Goal: Task Accomplishment & Management: Manage account settings

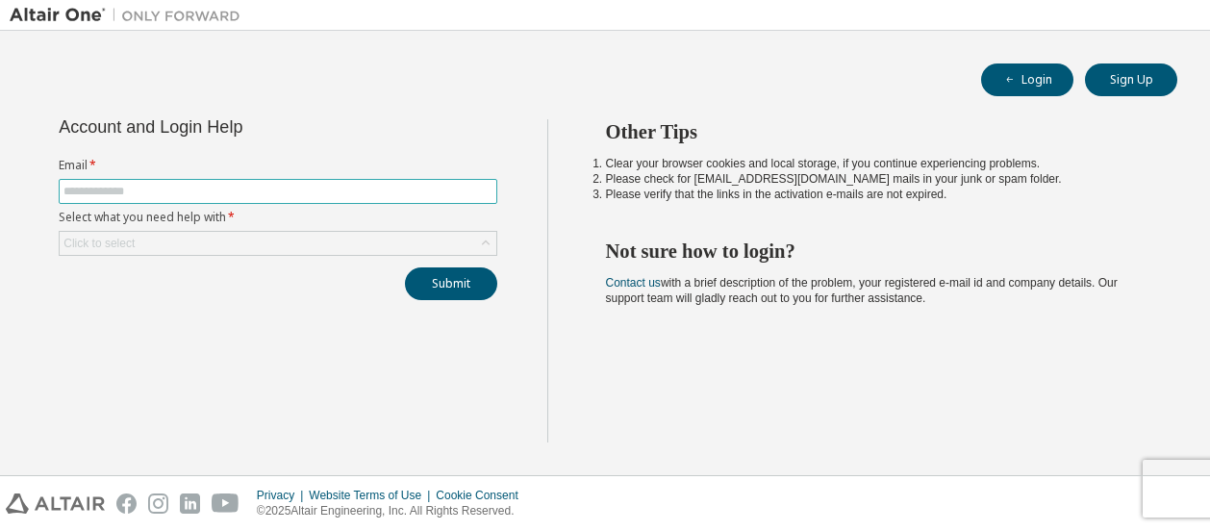
click at [179, 191] on input "text" at bounding box center [277, 191] width 429 height 15
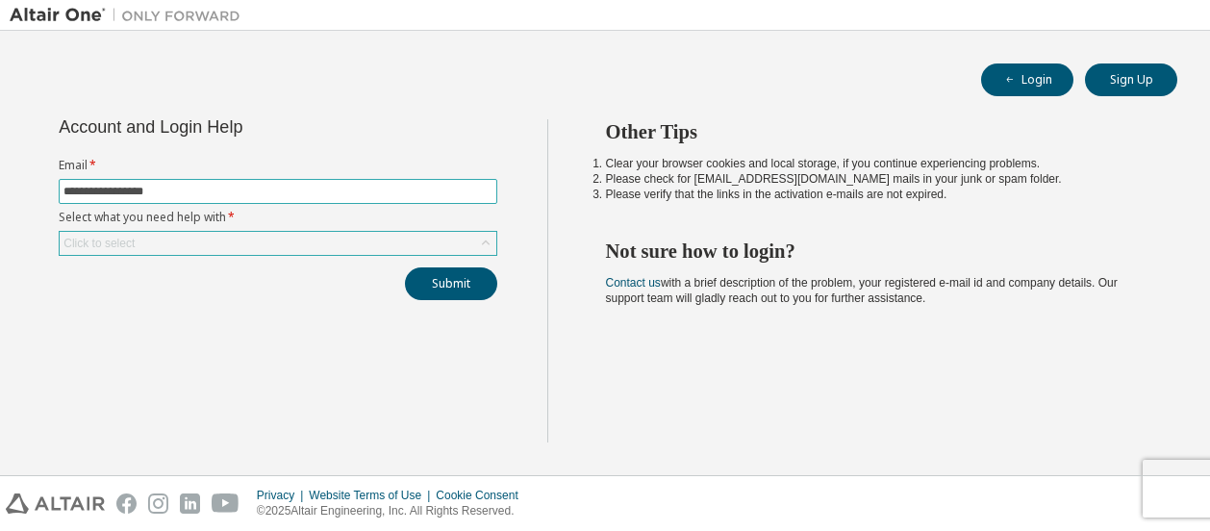
type input "**********"
click at [488, 241] on icon at bounding box center [485, 243] width 19 height 19
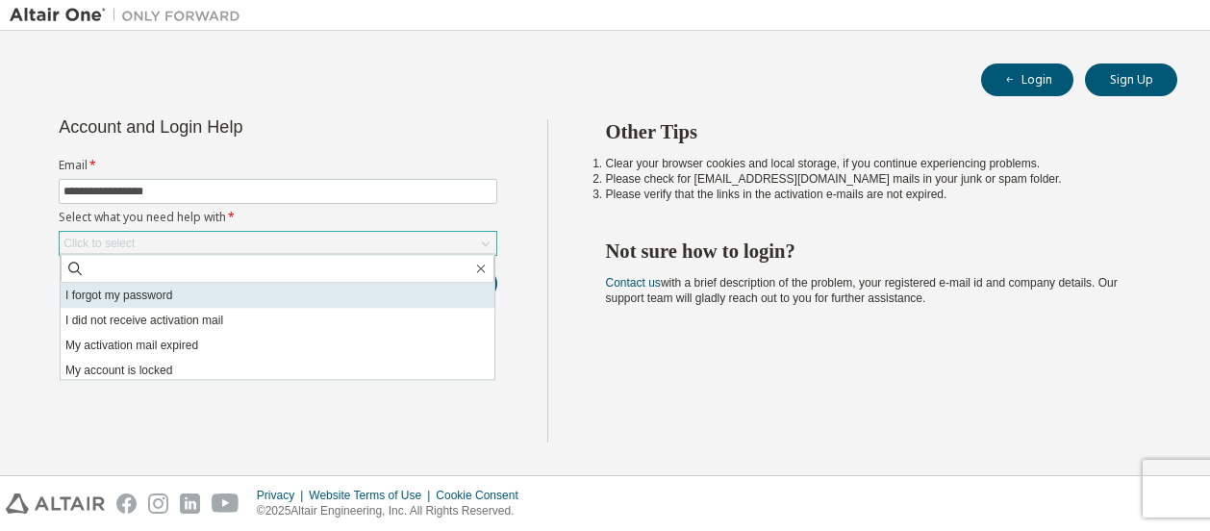
click at [148, 297] on li "I forgot my password" at bounding box center [278, 295] width 434 height 25
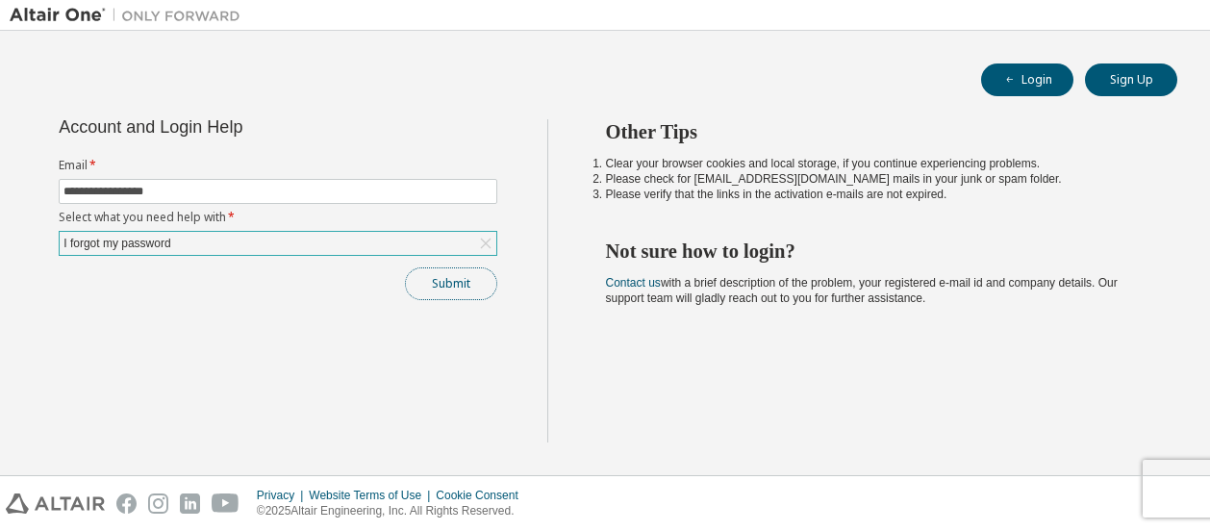
click at [453, 274] on button "Submit" at bounding box center [451, 283] width 92 height 33
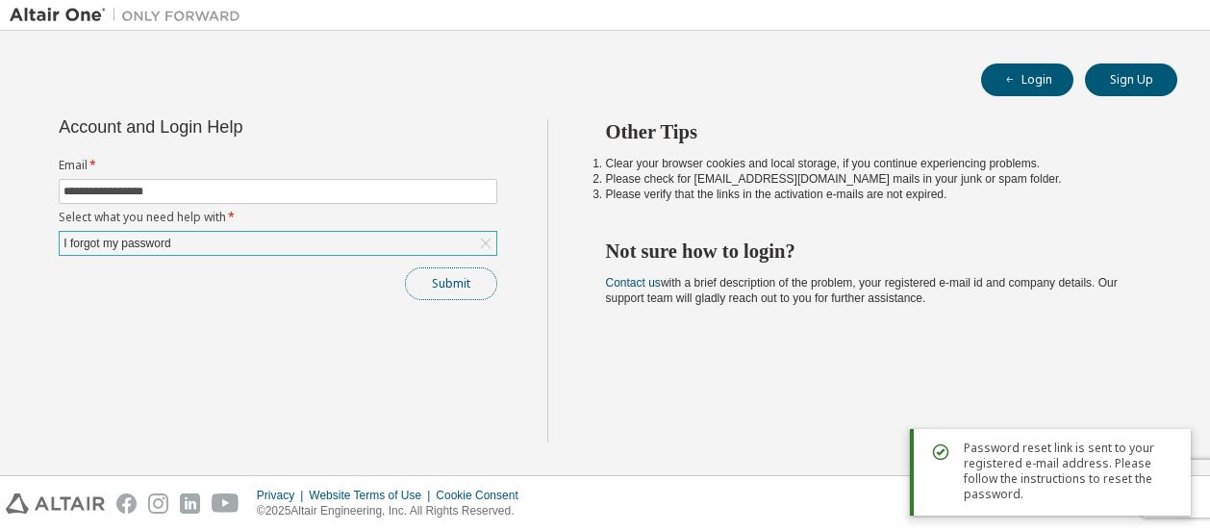
click at [433, 287] on button "Submit" at bounding box center [451, 283] width 92 height 33
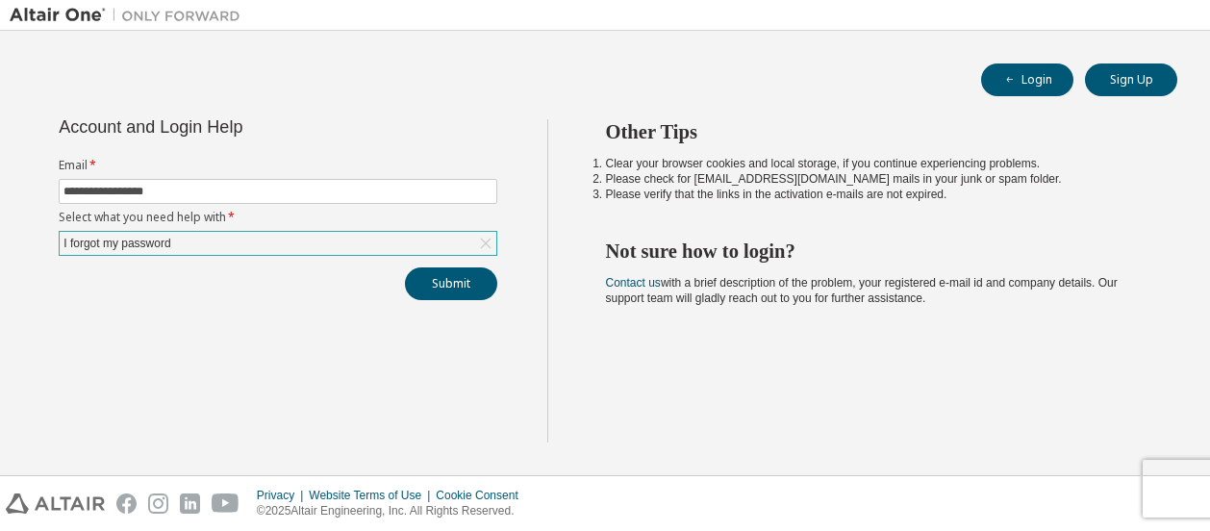
click at [487, 240] on icon at bounding box center [486, 244] width 11 height 11
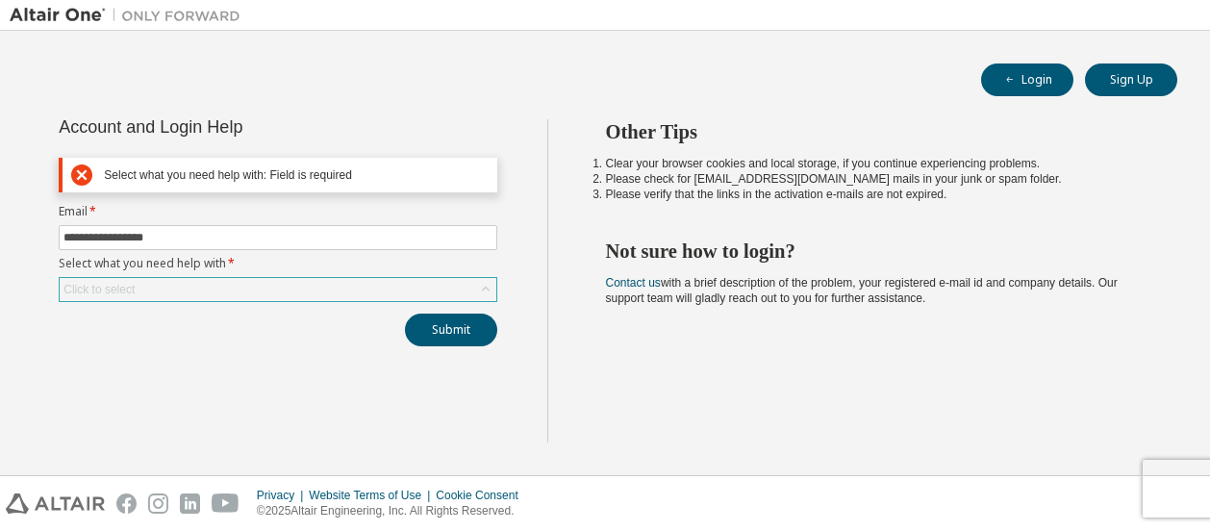
click at [483, 286] on icon at bounding box center [485, 289] width 19 height 19
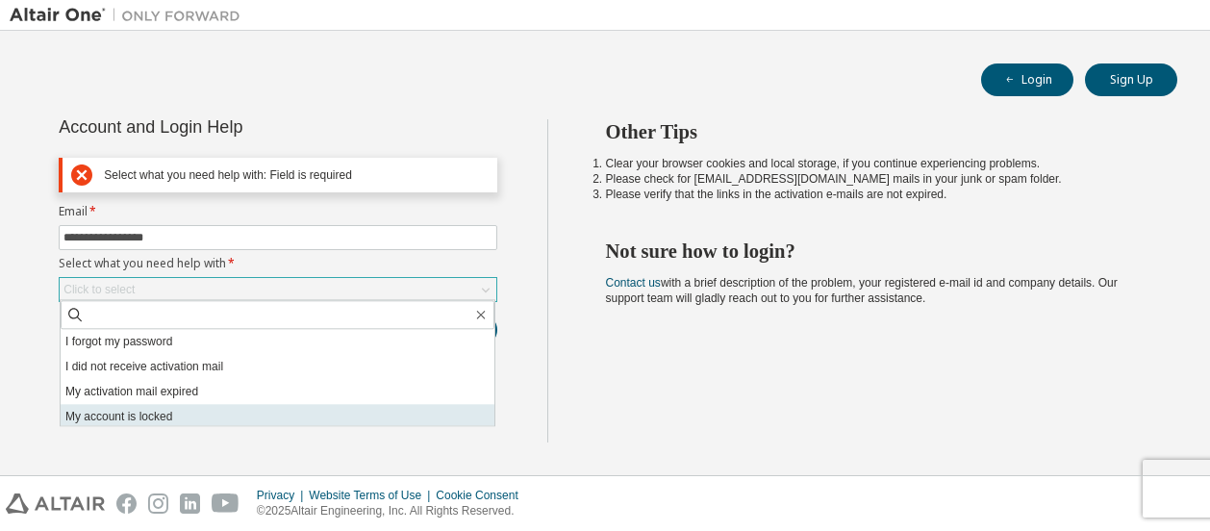
click at [177, 420] on li "My account is locked" at bounding box center [278, 416] width 434 height 25
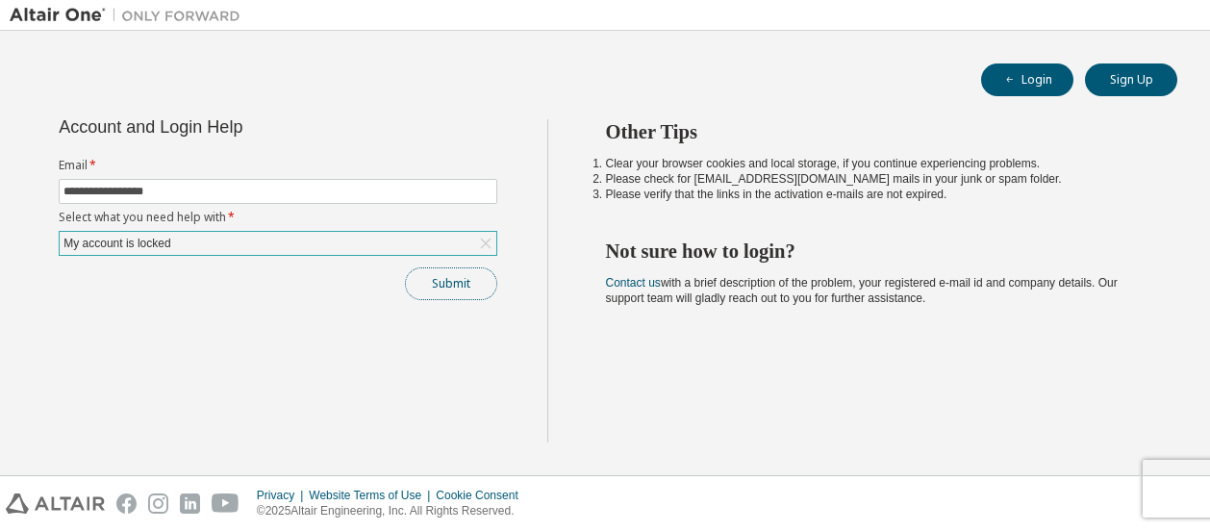
click at [467, 279] on button "Submit" at bounding box center [451, 283] width 92 height 33
click at [442, 286] on button "Submit" at bounding box center [451, 283] width 92 height 33
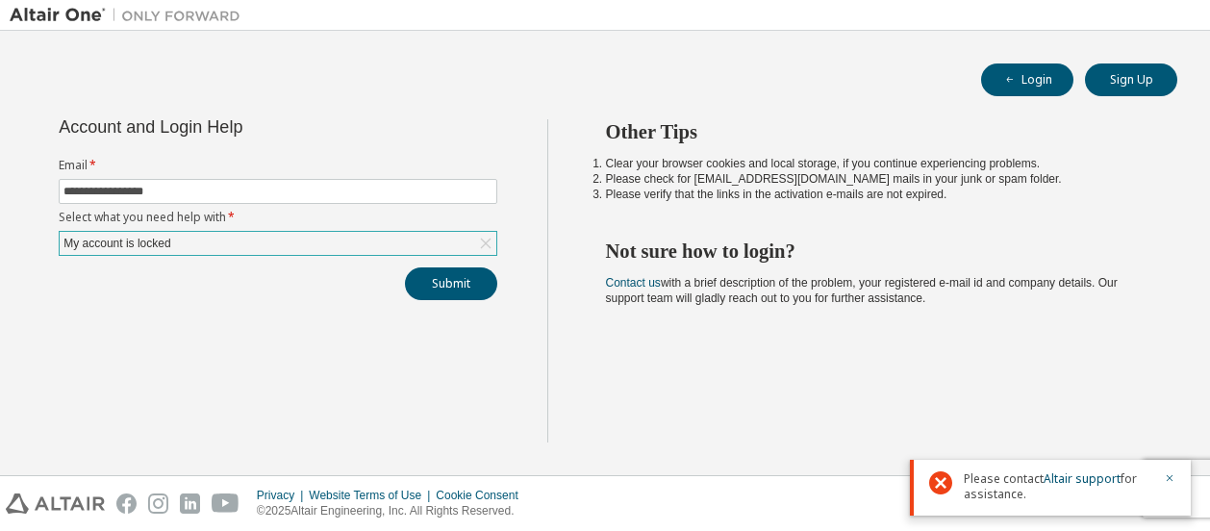
click at [731, 346] on div "Other Tips Clear your browser cookies and local storage, if you continue experi…" at bounding box center [874, 280] width 654 height 323
click at [1168, 480] on icon "button" at bounding box center [1170, 478] width 7 height 7
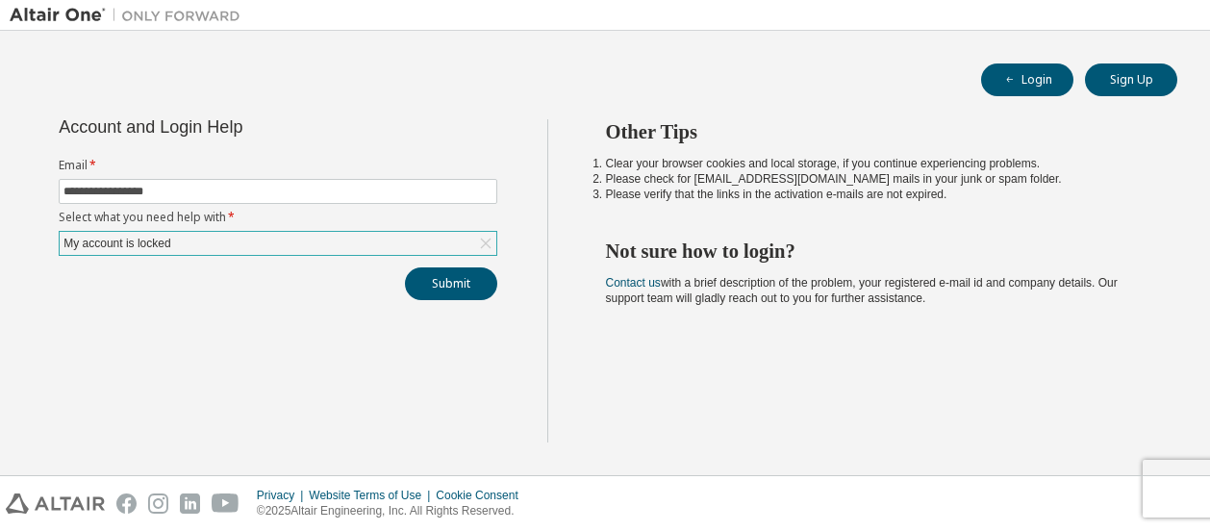
click at [487, 241] on icon at bounding box center [486, 244] width 11 height 11
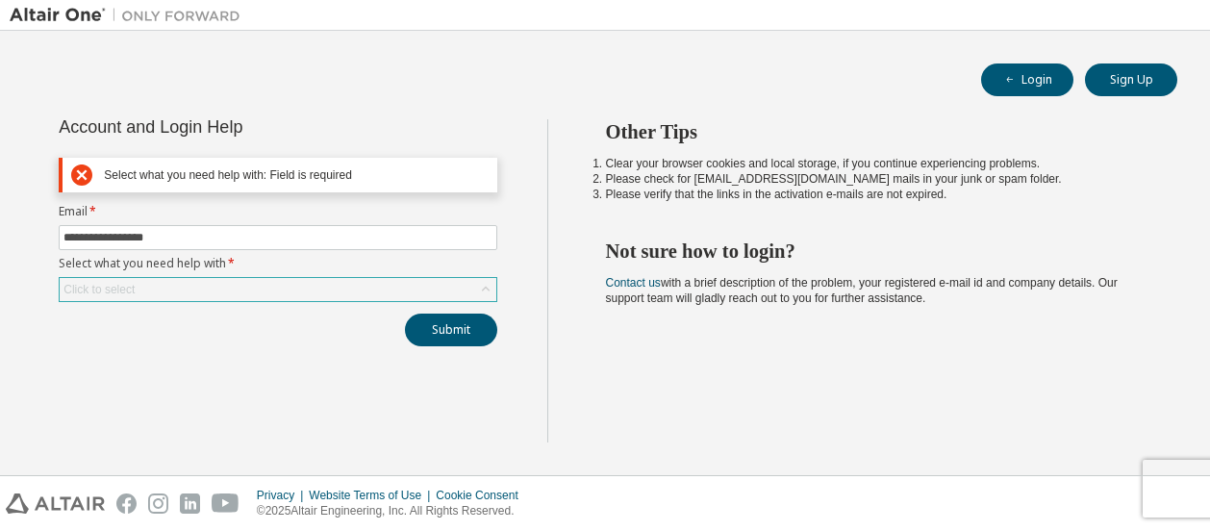
click at [485, 285] on icon at bounding box center [485, 289] width 19 height 19
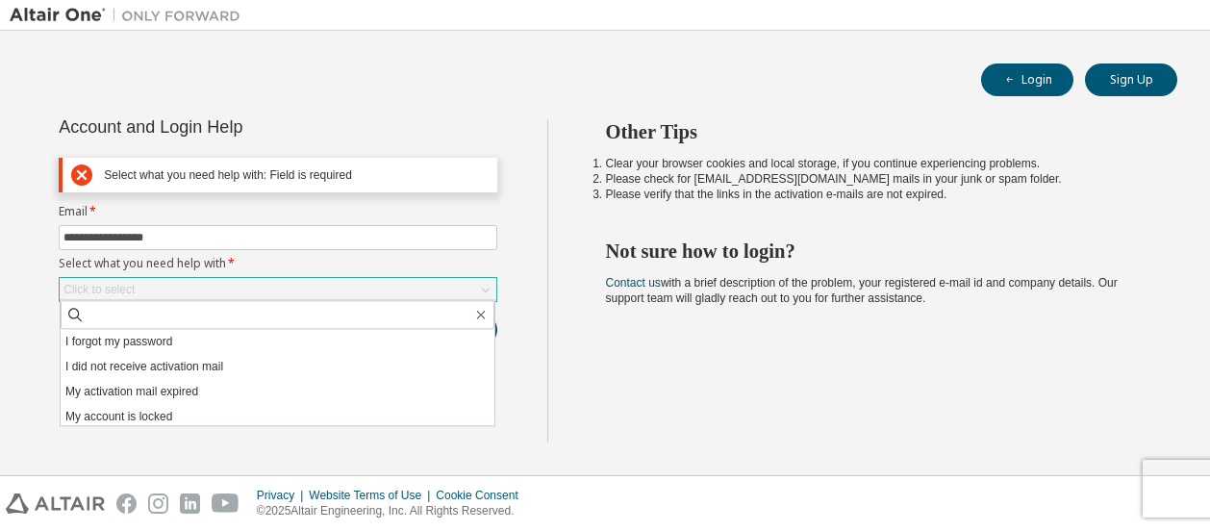
click at [468, 116] on div "**********" at bounding box center [605, 252] width 1191 height 425
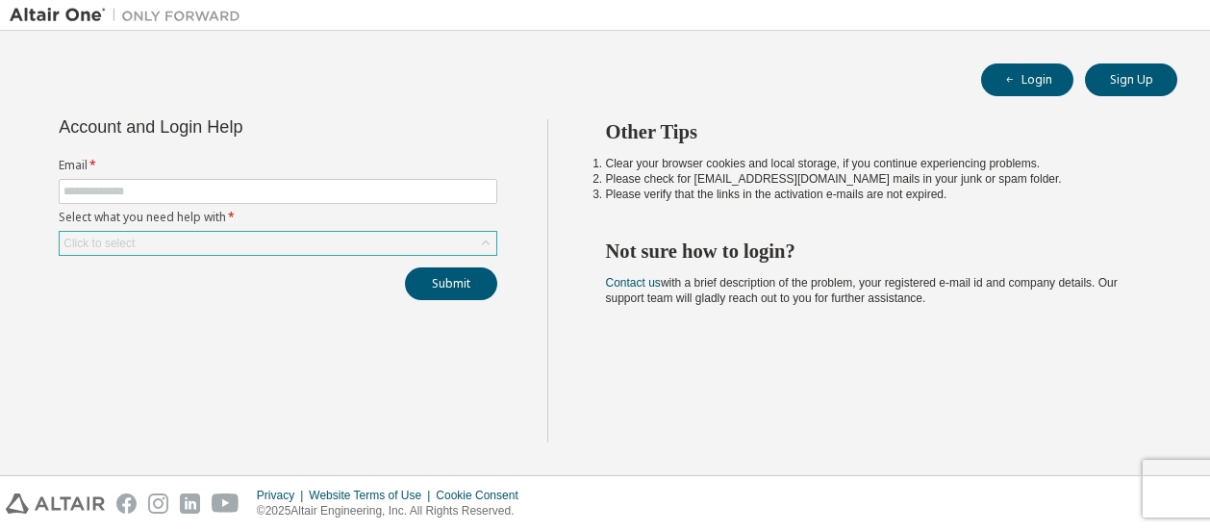
click at [489, 241] on icon at bounding box center [486, 243] width 8 height 5
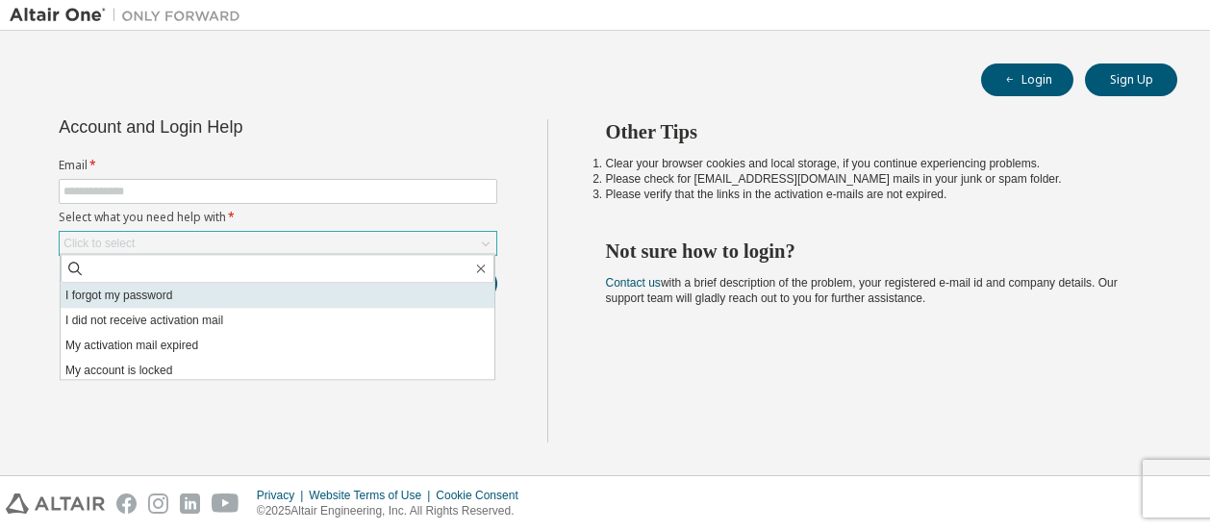
click at [178, 298] on li "I forgot my password" at bounding box center [278, 295] width 434 height 25
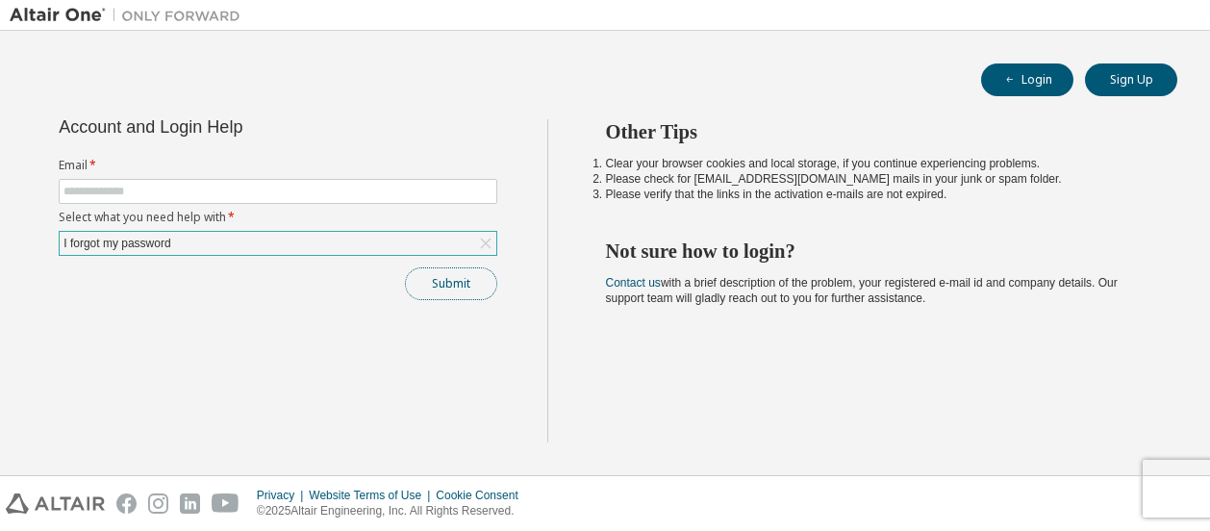
click at [452, 278] on button "Submit" at bounding box center [451, 283] width 92 height 33
type input "**********"
click at [470, 287] on button "Submit" at bounding box center [451, 283] width 92 height 33
